Goal: Task Accomplishment & Management: Complete application form

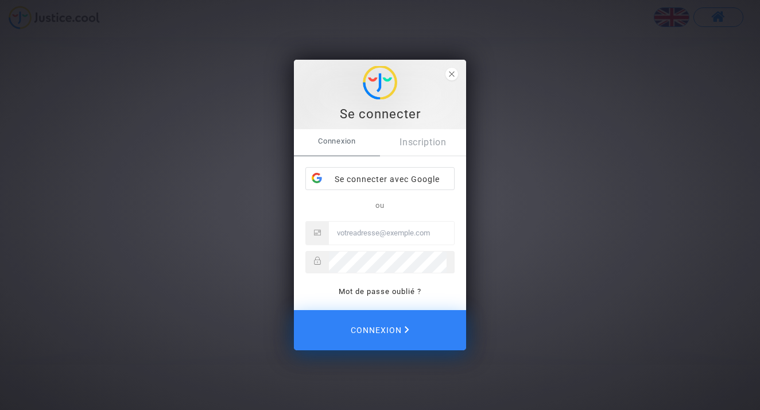
click at [433, 141] on link "Inscription" at bounding box center [423, 142] width 86 height 26
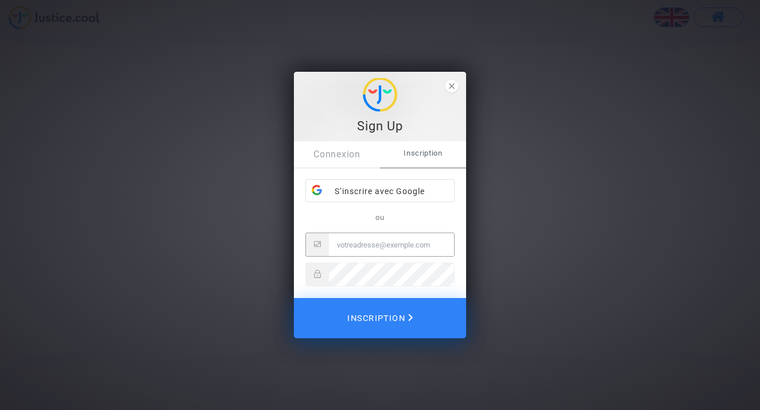
click at [387, 320] on span "Inscription" at bounding box center [379, 317] width 65 height 25
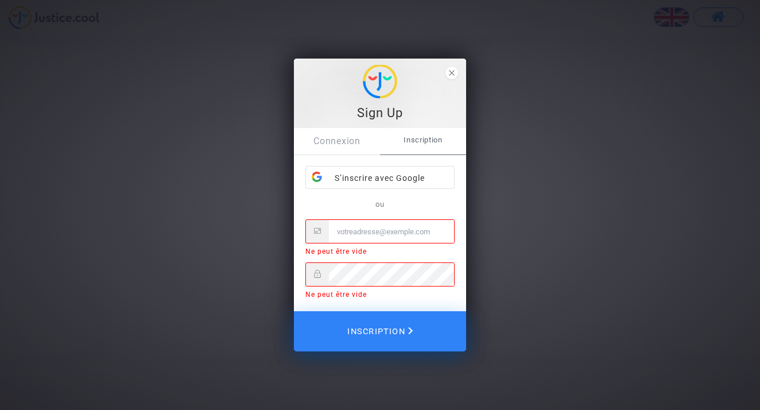
click at [390, 332] on span "Inscription" at bounding box center [379, 331] width 65 height 25
click at [345, 232] on input "Email" at bounding box center [391, 231] width 125 height 23
paste input "[EMAIL_ADDRESS][DOMAIN_NAME]"
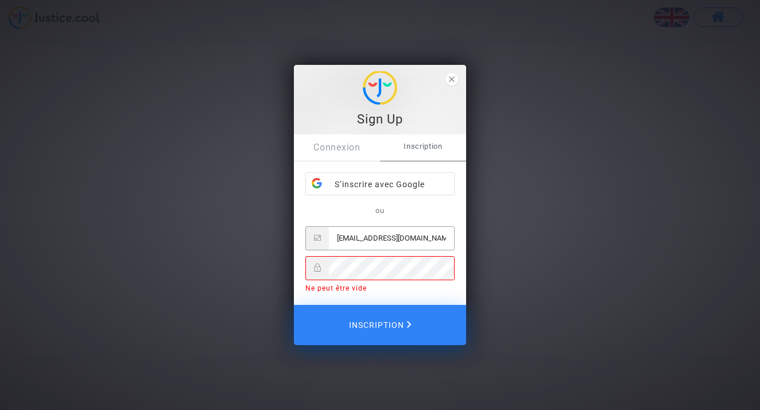
type input "[EMAIL_ADDRESS][DOMAIN_NAME]"
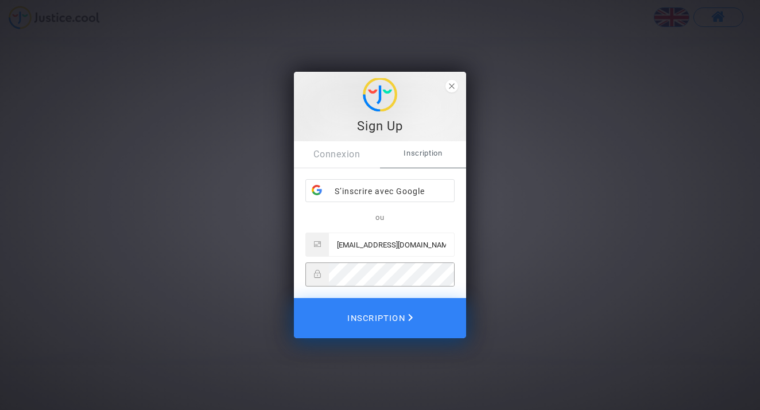
click at [379, 323] on span "Inscription" at bounding box center [379, 317] width 65 height 25
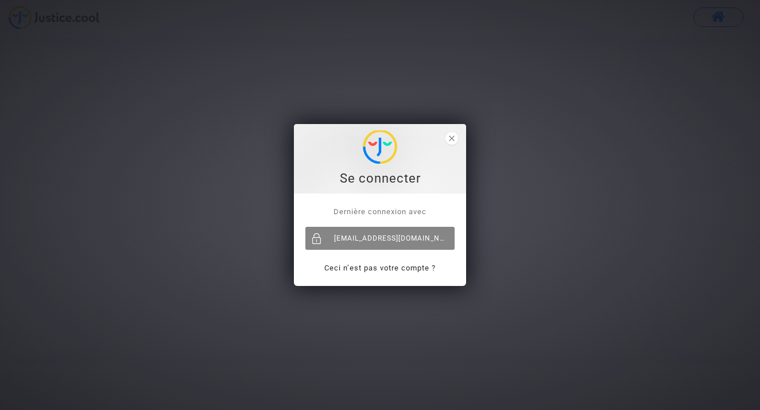
click at [389, 237] on div "[EMAIL_ADDRESS][DOMAIN_NAME]" at bounding box center [379, 238] width 149 height 23
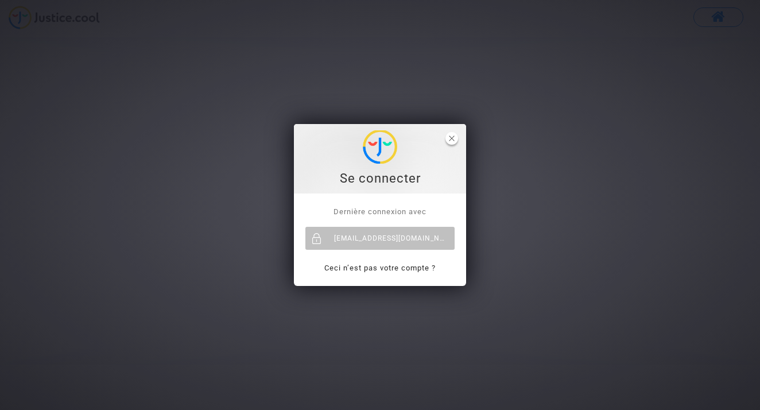
click at [452, 138] on polygon "close" at bounding box center [451, 137] width 5 height 5
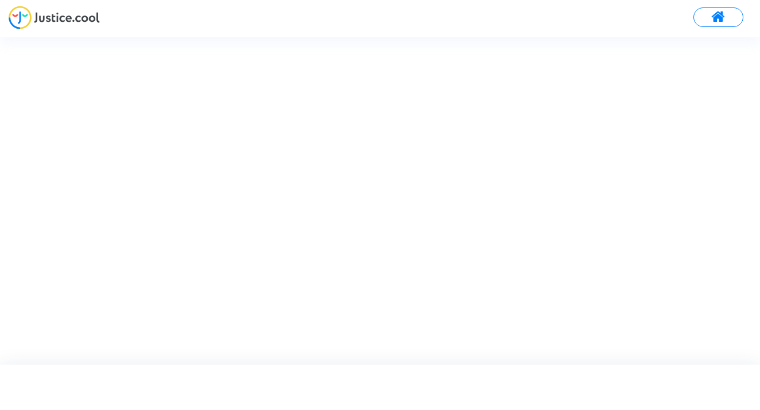
click at [716, 14] on span at bounding box center [718, 17] width 14 height 15
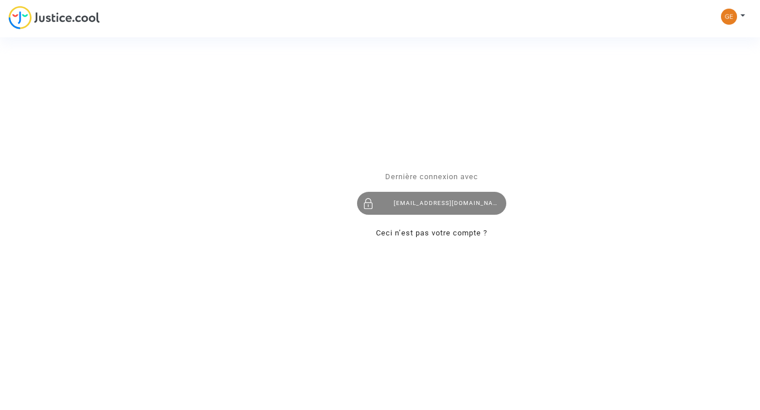
click at [452, 203] on div "[EMAIL_ADDRESS][DOMAIN_NAME]" at bounding box center [431, 203] width 149 height 23
click at [65, 19] on div "Se connecter Dernière connexion avec geoblancaneaux@live.fr Ceci n’est pas votr…" at bounding box center [380, 205] width 760 height 410
click at [416, 178] on span "Dernière connexion avec" at bounding box center [431, 176] width 93 height 9
click at [425, 211] on div "[EMAIL_ADDRESS][DOMAIN_NAME]" at bounding box center [431, 203] width 149 height 23
click at [737, 15] on div "Se connecter Dernière connexion avec [EMAIL_ADDRESS][DOMAIN_NAME] Ceci n’est pa…" at bounding box center [380, 205] width 760 height 410
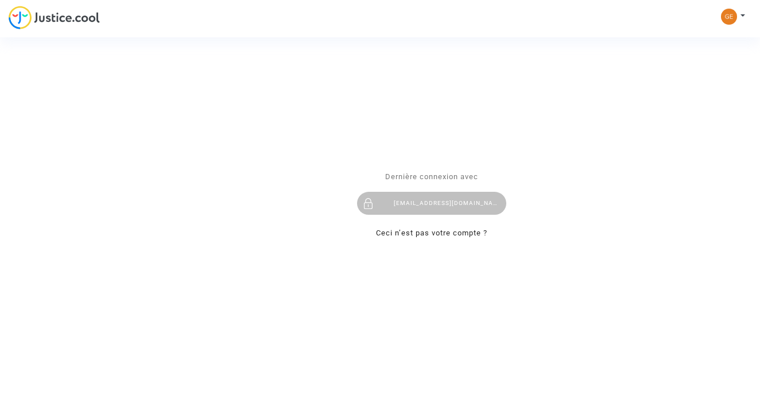
click at [743, 13] on div "Se connecter Dernière connexion avec [EMAIL_ADDRESS][DOMAIN_NAME] Ceci n’est pa…" at bounding box center [380, 205] width 760 height 410
click at [731, 15] on div "Se connecter Dernière connexion avec [EMAIL_ADDRESS][DOMAIN_NAME] Ceci n’est pa…" at bounding box center [380, 205] width 760 height 410
click at [741, 14] on div "Se connecter Dernière connexion avec [EMAIL_ADDRESS][DOMAIN_NAME] Ceci n’est pa…" at bounding box center [380, 205] width 760 height 410
click at [432, 207] on div "[EMAIL_ADDRESS][DOMAIN_NAME]" at bounding box center [431, 203] width 149 height 23
